Goal: Check status: Check status

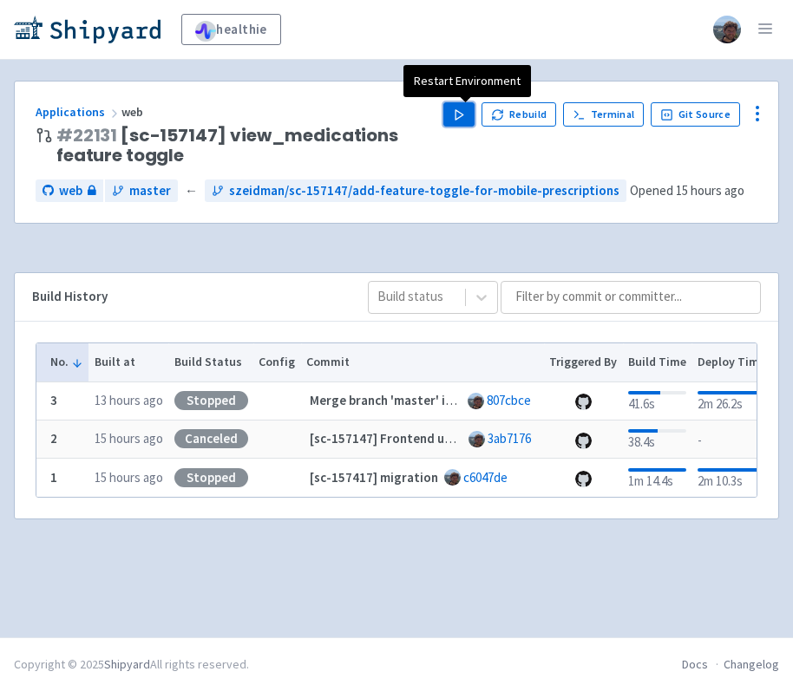
click at [460, 107] on button "Play" at bounding box center [458, 114] width 31 height 24
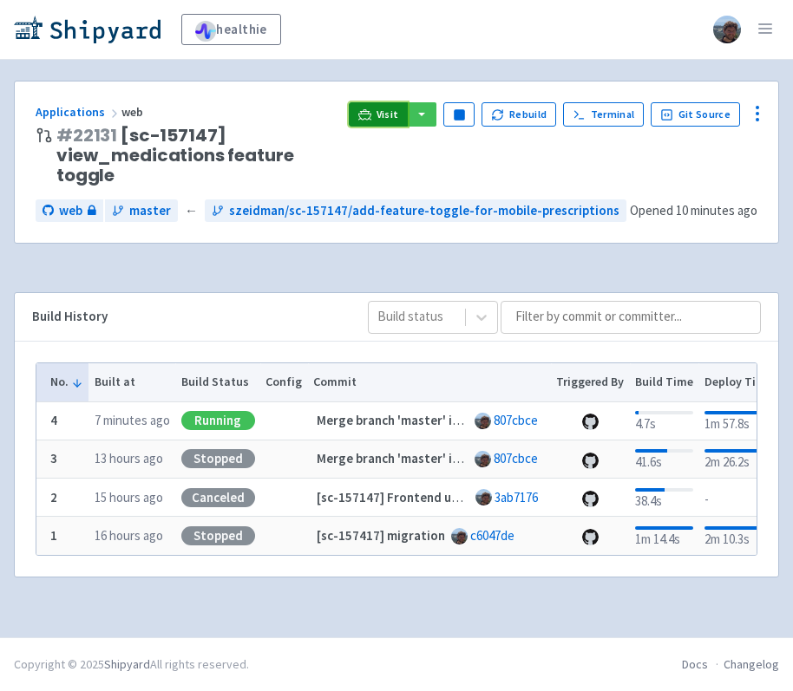
click at [371, 113] on icon at bounding box center [364, 114] width 13 height 13
